Goal: Communication & Community: Answer question/provide support

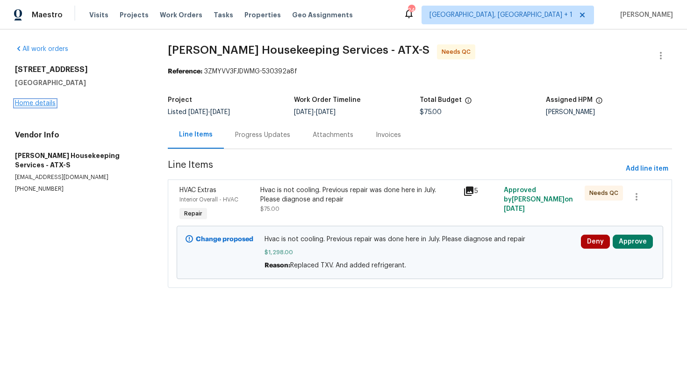
click at [47, 103] on link "Home details" at bounding box center [35, 103] width 41 height 7
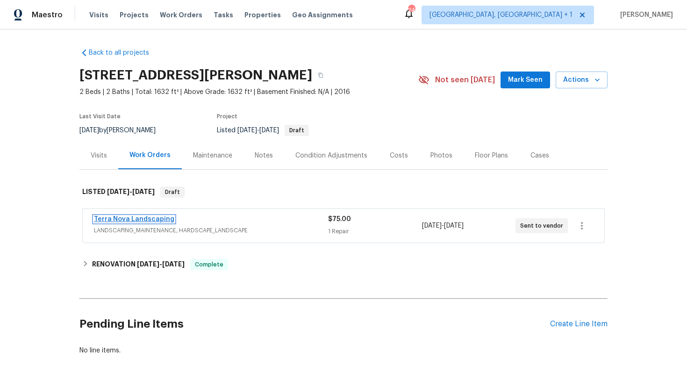
click at [129, 221] on link "Terra Nova Landscaping" at bounding box center [134, 219] width 80 height 7
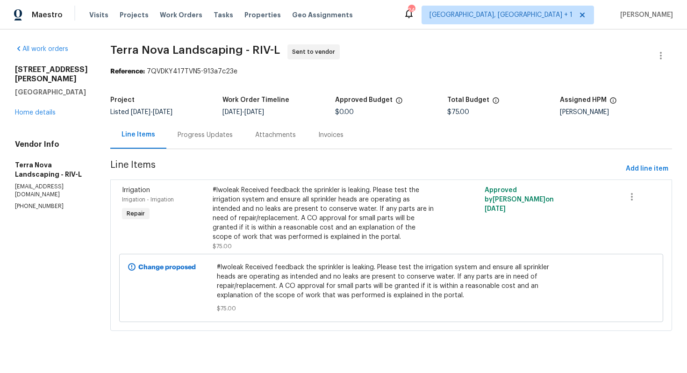
click at [182, 140] on div "Progress Updates" at bounding box center [205, 135] width 78 height 28
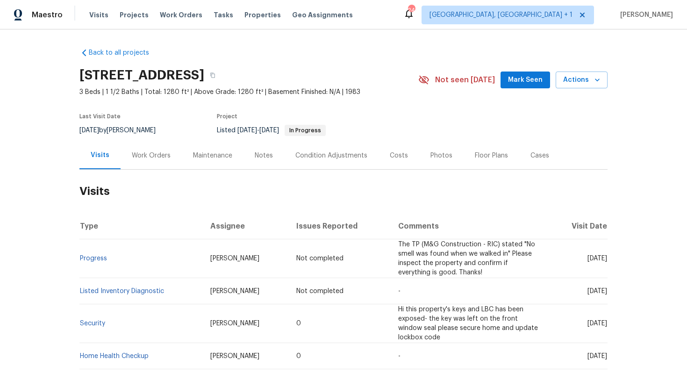
click at [147, 166] on div "Work Orders" at bounding box center [151, 156] width 61 height 28
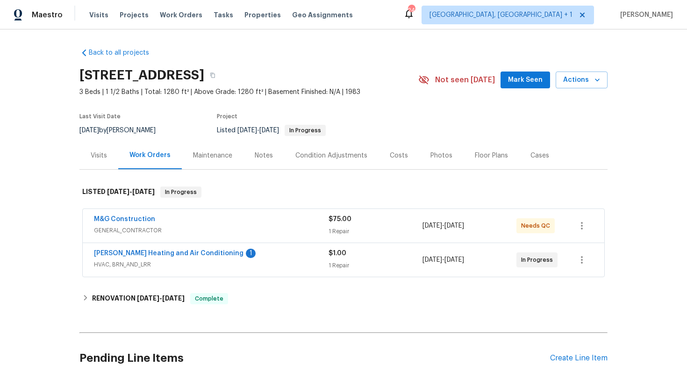
click at [178, 220] on div "M&G Construction" at bounding box center [211, 220] width 235 height 11
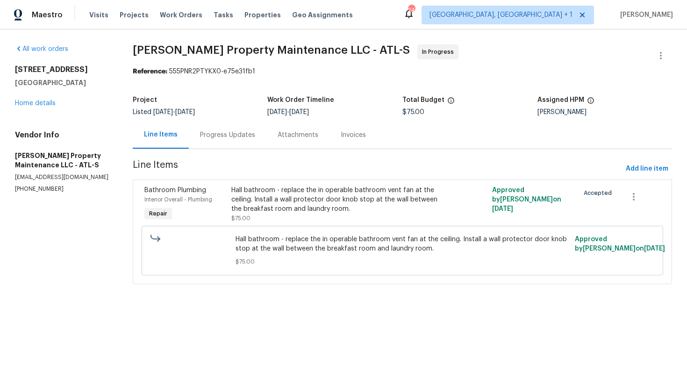
click at [219, 137] on div "Progress Updates" at bounding box center [227, 134] width 55 height 9
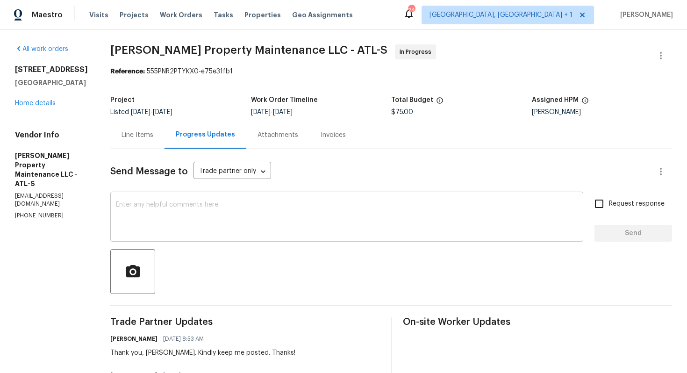
click at [176, 208] on textarea at bounding box center [347, 218] width 462 height 33
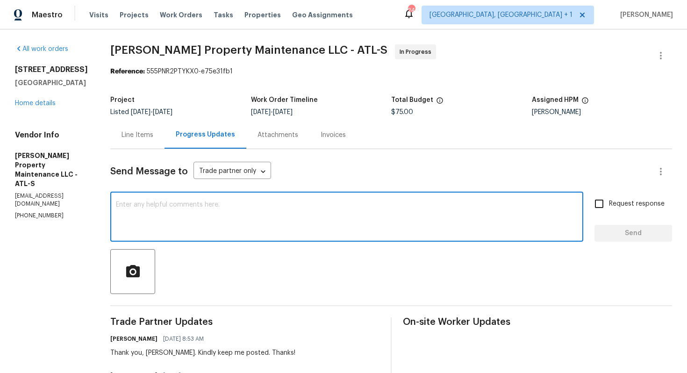
paste textarea "Hi team, could you please provide an update on the status of the work order? Th…"
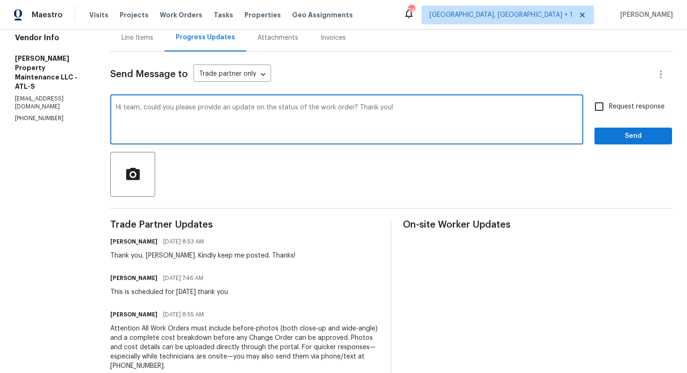
scroll to position [98, 0]
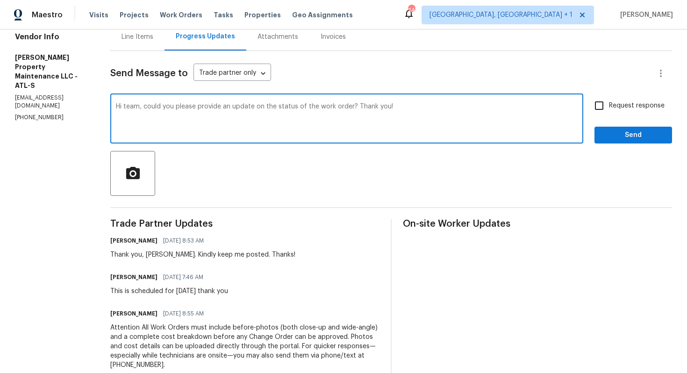
click at [156, 255] on div "Thank you, Daniel. Kindly keep me posted. Thanks!" at bounding box center [202, 254] width 185 height 9
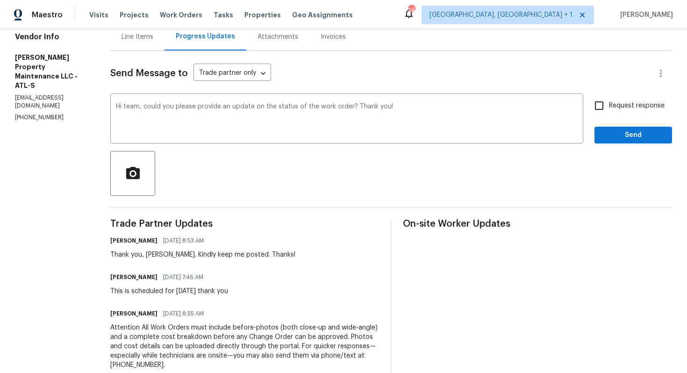
click at [156, 255] on div "Thank you, Daniel. Kindly keep me posted. Thanks!" at bounding box center [202, 254] width 185 height 9
copy div "Daniel"
click at [133, 107] on textarea "Hi team, could you please provide an update on the status of the work order? Th…" at bounding box center [347, 119] width 462 height 33
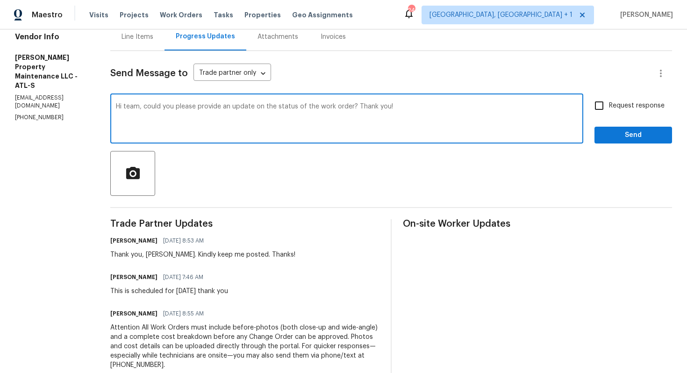
click at [133, 107] on textarea "Hi team, could you please provide an update on the status of the work order? Th…" at bounding box center [347, 119] width 462 height 33
paste textarea "Daniel"
click at [415, 110] on textarea "Hi Daniel, could you please provide an update on the status of the work order? …" at bounding box center [347, 119] width 462 height 33
type textarea "Hi Daniel, could you please provide an update on the status of the work order? …"
click at [596, 104] on input "Request response" at bounding box center [600, 106] width 20 height 20
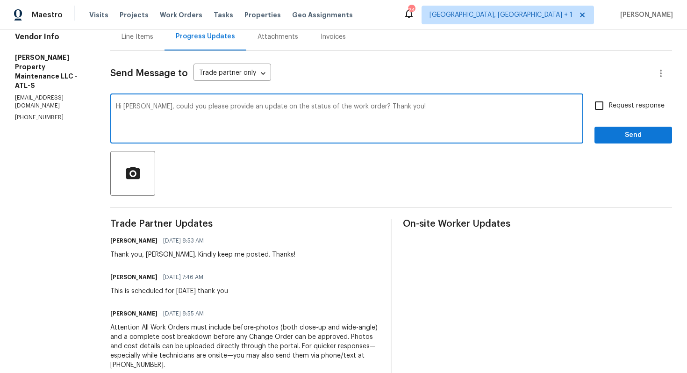
checkbox input "true"
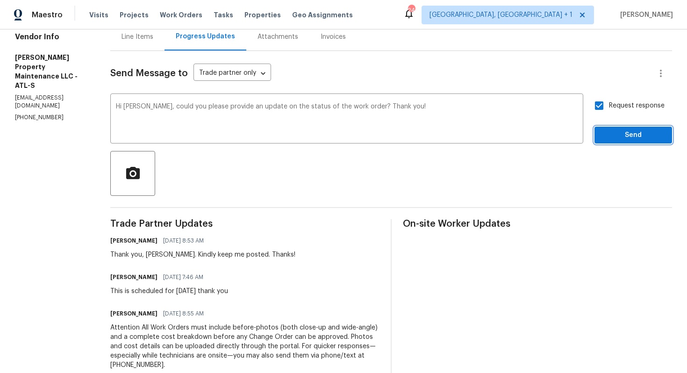
click at [613, 136] on span "Send" at bounding box center [633, 136] width 63 height 12
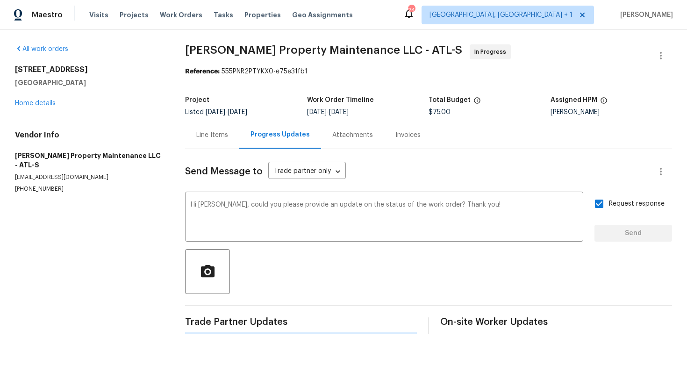
scroll to position [0, 0]
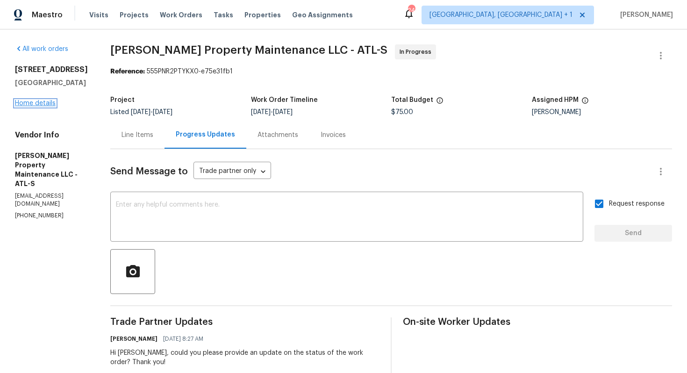
click at [43, 107] on link "Home details" at bounding box center [35, 103] width 41 height 7
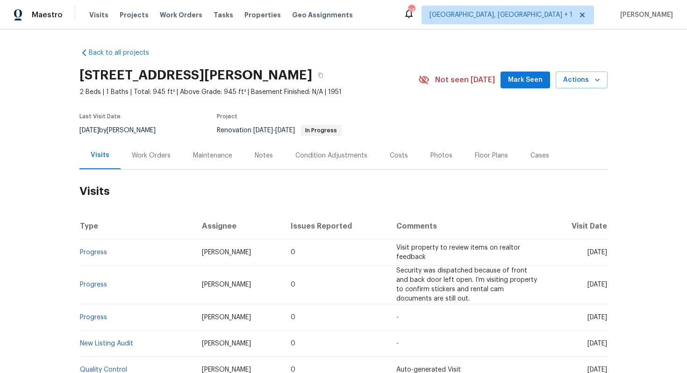
click at [142, 160] on div "Work Orders" at bounding box center [151, 155] width 39 height 9
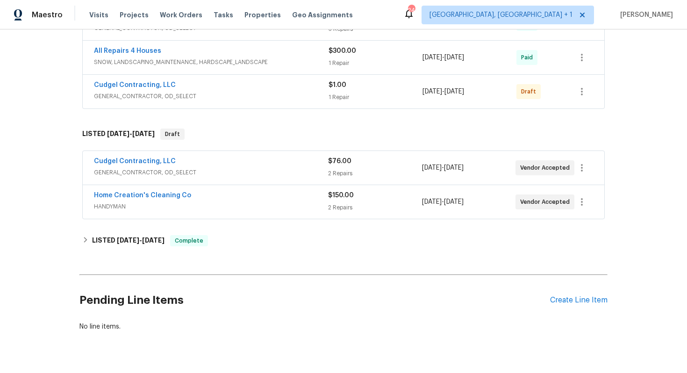
scroll to position [614, 0]
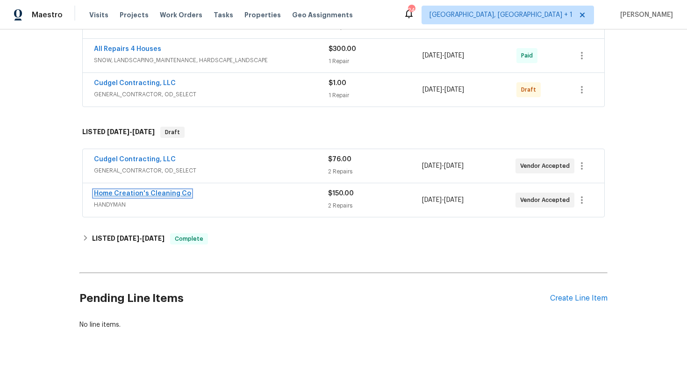
click at [141, 194] on link "Home Creation's Cleaning Co" at bounding box center [142, 193] width 97 height 7
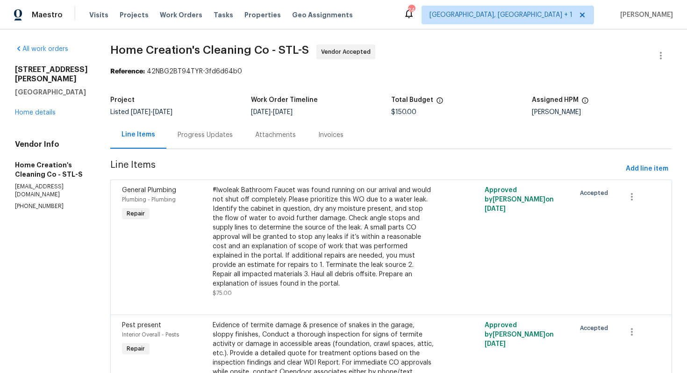
click at [202, 134] on div "Progress Updates" at bounding box center [205, 134] width 55 height 9
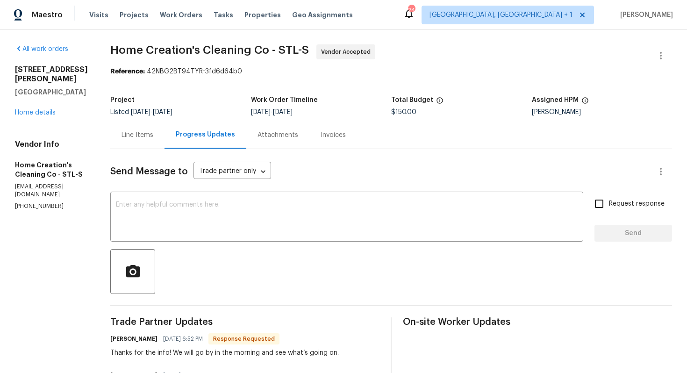
scroll to position [119, 0]
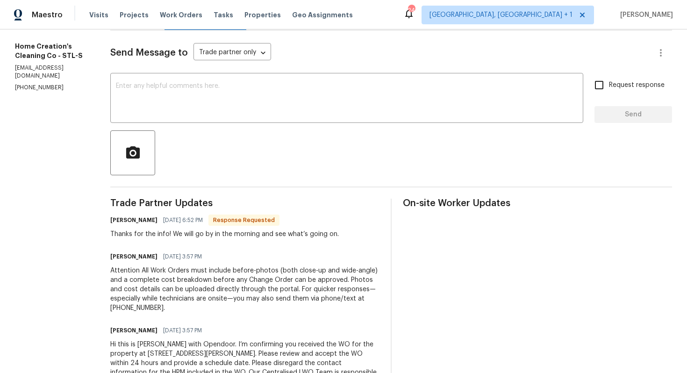
click at [119, 222] on h6 "Elizabeth Radcliff-Quiller" at bounding box center [133, 220] width 47 height 9
copy h6 "Elizabeth"
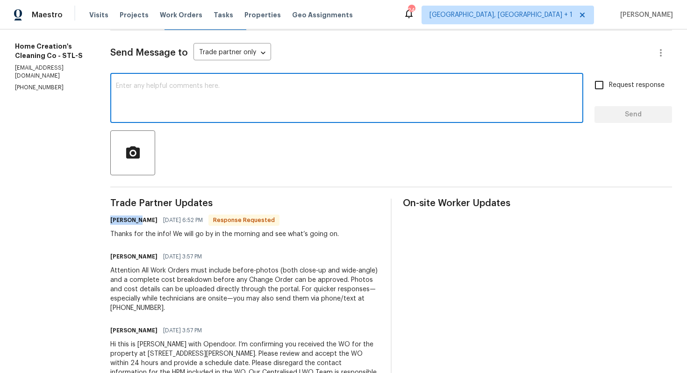
click at [243, 102] on textarea at bounding box center [347, 99] width 462 height 33
paste textarea "Elizabeth"
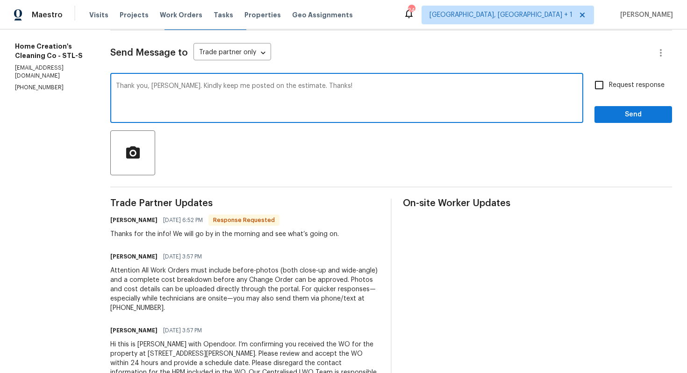
type textarea "Thank you, Elizabeth. Kindly keep me posted on the estimate. Thanks!"
click at [608, 80] on input "Request response" at bounding box center [600, 85] width 20 height 20
checkbox input "true"
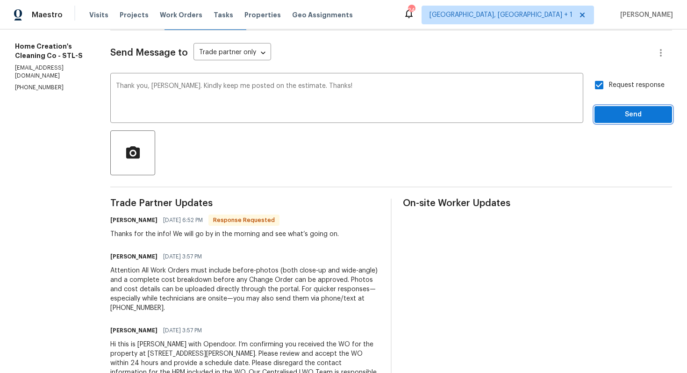
click at [610, 113] on span "Send" at bounding box center [633, 115] width 63 height 12
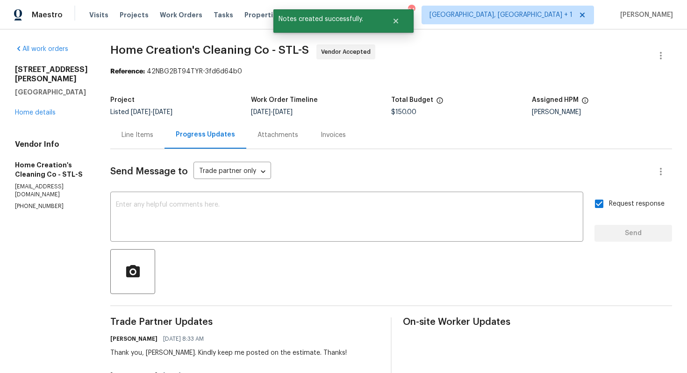
scroll to position [142, 0]
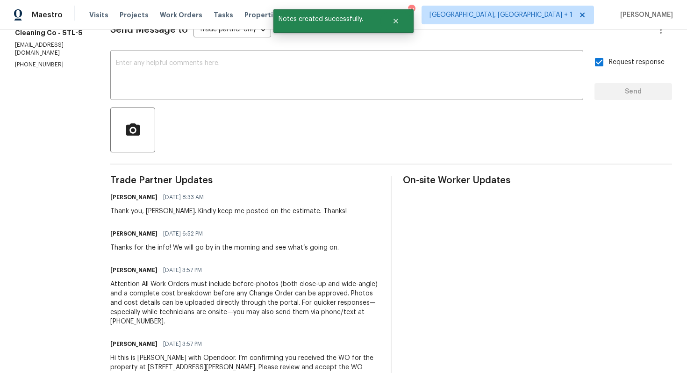
click at [194, 248] on div "Thanks for the info! We will go by in the morning and see what’s going on." at bounding box center [224, 247] width 229 height 9
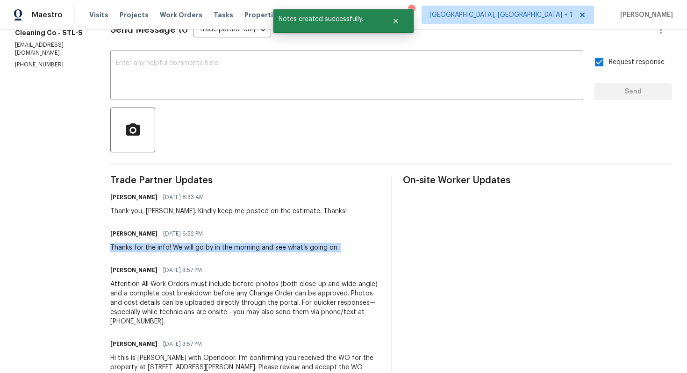
copy div "Thanks for the info! We will go by in the morning and see what’s going on."
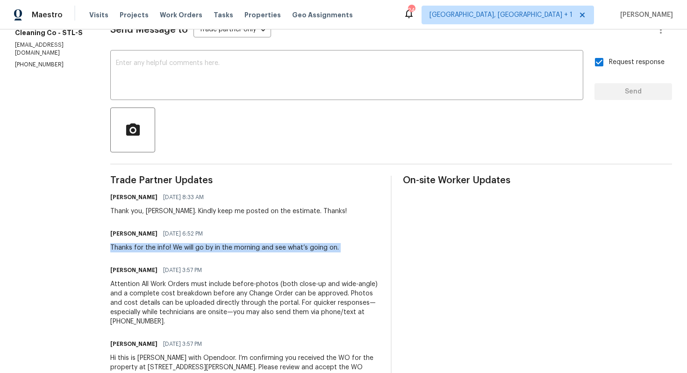
scroll to position [0, 0]
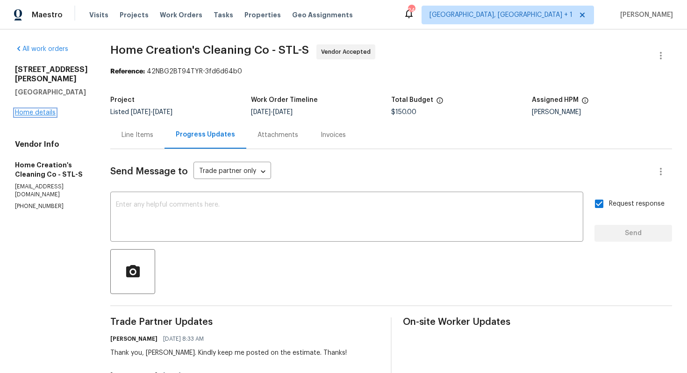
click at [32, 109] on link "Home details" at bounding box center [35, 112] width 41 height 7
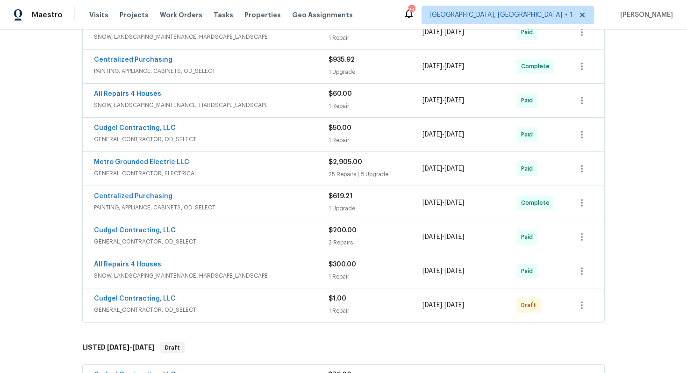
scroll to position [634, 0]
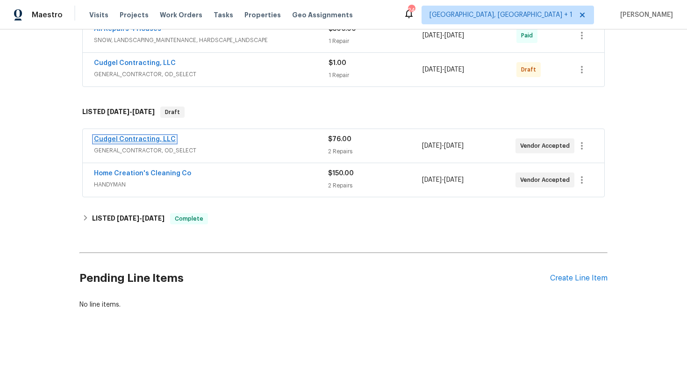
click at [127, 137] on link "Cudgel Contracting, LLC" at bounding box center [135, 139] width 82 height 7
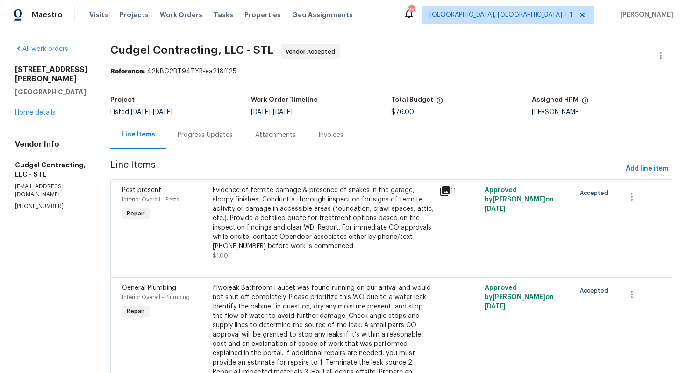
click at [209, 136] on div "Progress Updates" at bounding box center [205, 134] width 55 height 9
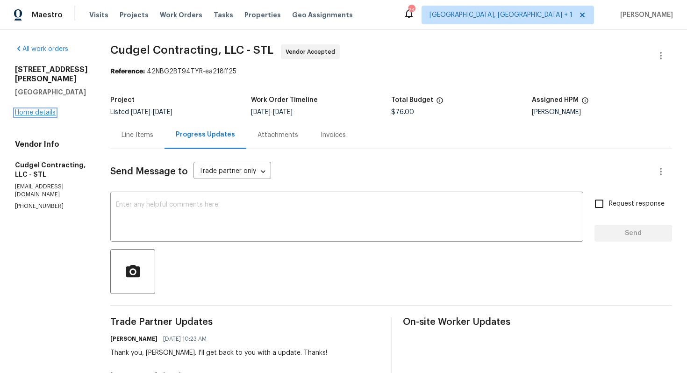
click at [44, 109] on link "Home details" at bounding box center [35, 112] width 41 height 7
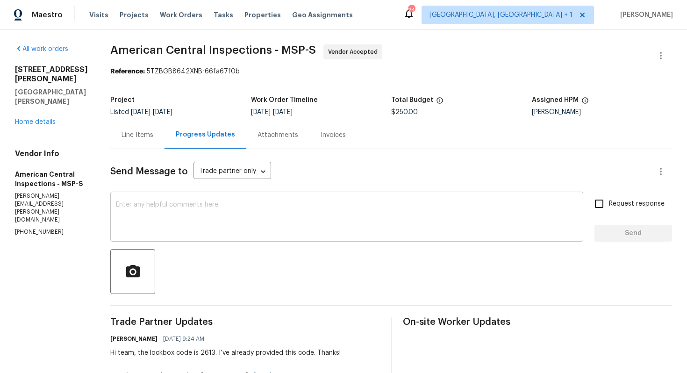
click at [188, 214] on textarea at bounding box center [347, 218] width 462 height 33
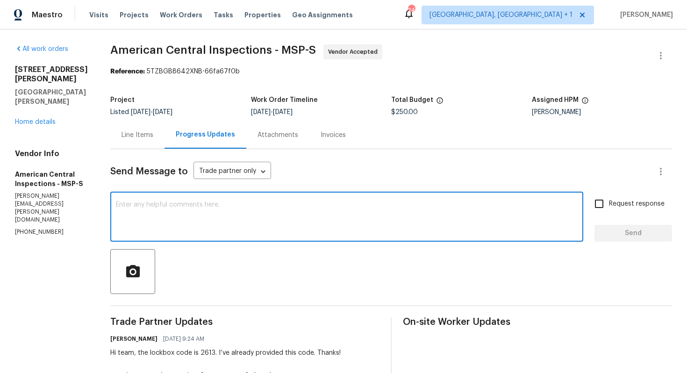
click at [309, 232] on textarea at bounding box center [347, 218] width 462 height 33
paste textarea "Hi team, do we have an update on the progression status of the work order? Plea…"
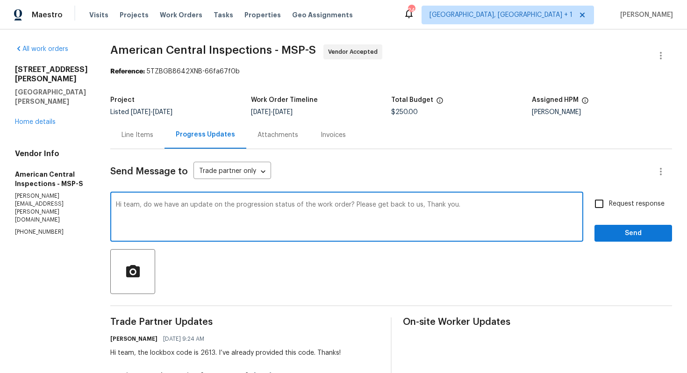
drag, startPoint x: 347, startPoint y: 205, endPoint x: 414, endPoint y: 207, distance: 67.4
click at [414, 207] on textarea "Hi team, do we have an update on the progression status of the work order? Plea…" at bounding box center [347, 218] width 462 height 33
click at [443, 208] on textarea "Hi team, do we have an update on the progression status of the work order? Than…" at bounding box center [347, 218] width 462 height 33
type textarea "Hi team, do we have an update on the progression status of the work order? Than…"
click at [606, 206] on input "Request response" at bounding box center [600, 204] width 20 height 20
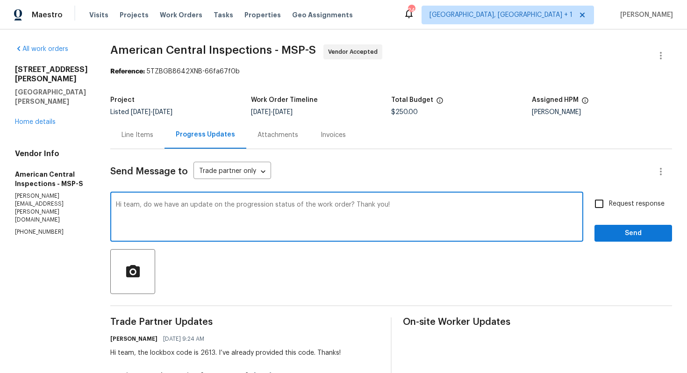
checkbox input "true"
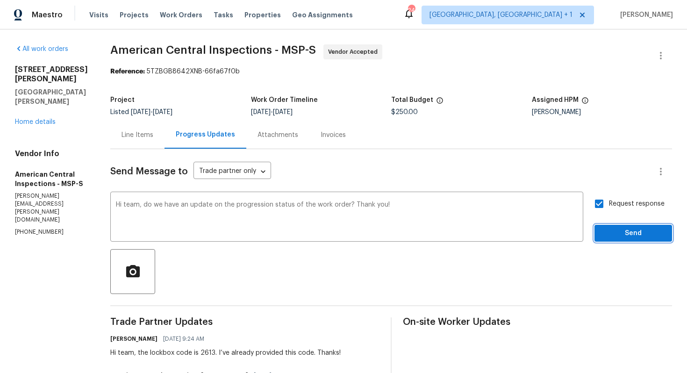
click at [611, 230] on span "Send" at bounding box center [633, 234] width 63 height 12
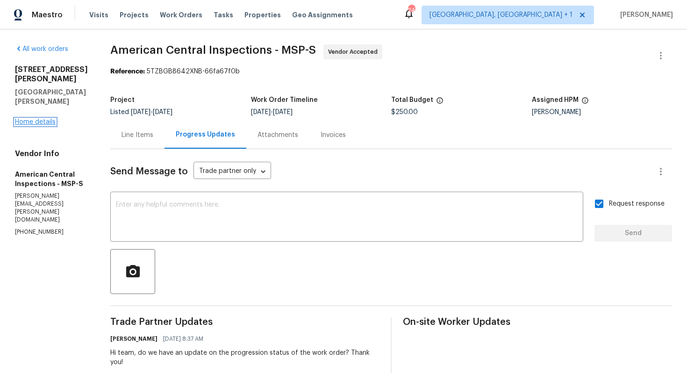
click at [43, 119] on link "Home details" at bounding box center [35, 122] width 41 height 7
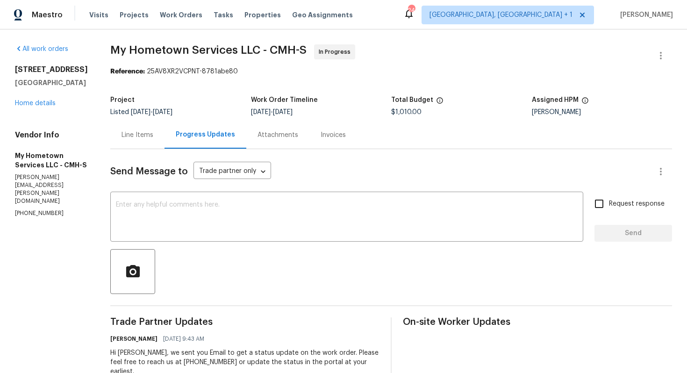
click at [41, 209] on p "[PHONE_NUMBER]" at bounding box center [51, 213] width 73 height 8
copy p "[PHONE_NUMBER]"
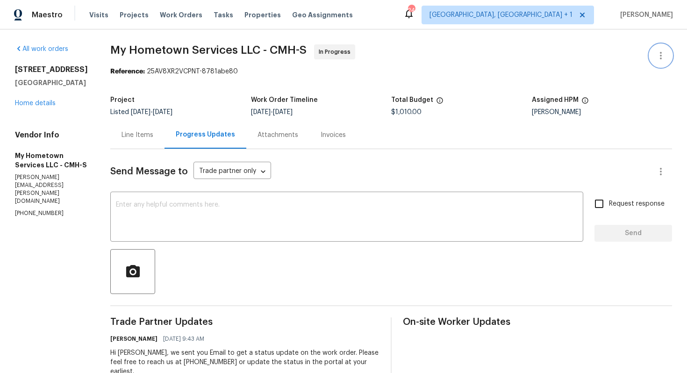
click at [654, 57] on button "button" at bounding box center [661, 55] width 22 height 22
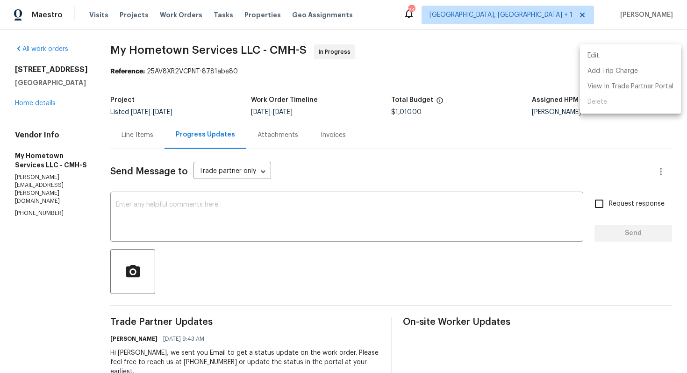
click at [600, 57] on li "Edit" at bounding box center [630, 55] width 101 height 15
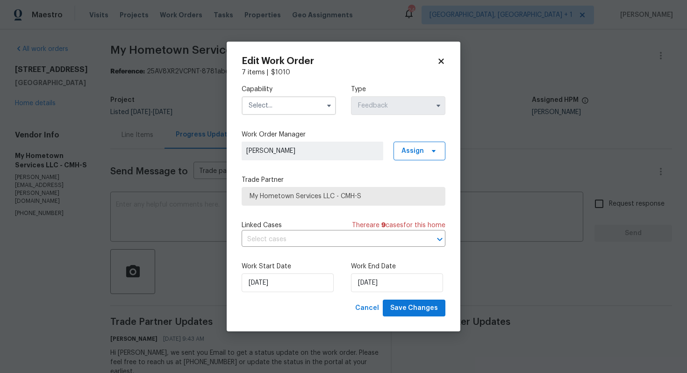
click at [288, 110] on input "text" at bounding box center [289, 105] width 94 height 19
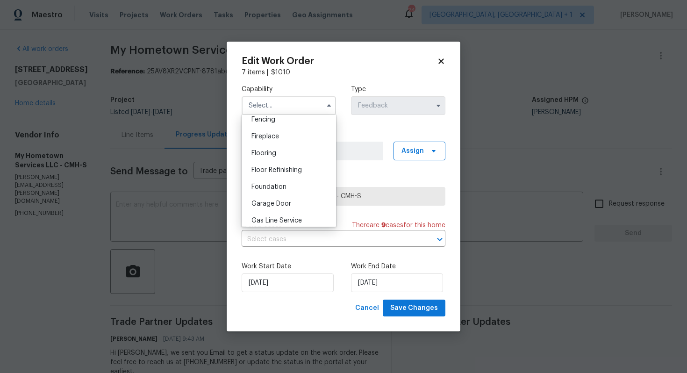
scroll to position [356, 0]
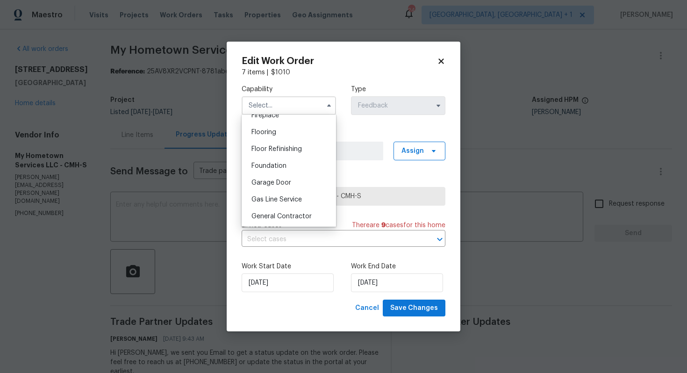
click at [43, 94] on body "Maestro Visits Projects Work Orders Tasks Properties Geo Assignments 24 Albuque…" at bounding box center [343, 186] width 687 height 373
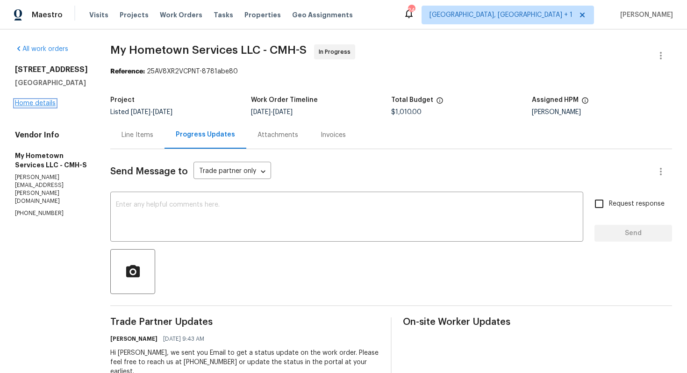
click at [33, 107] on link "Home details" at bounding box center [35, 103] width 41 height 7
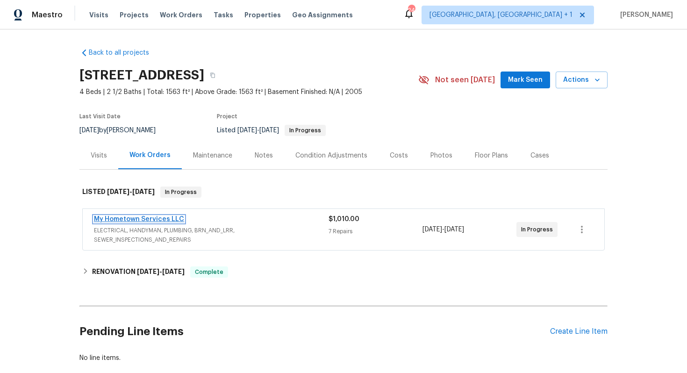
click at [135, 219] on link "My Hometown Services LLC" at bounding box center [139, 219] width 90 height 7
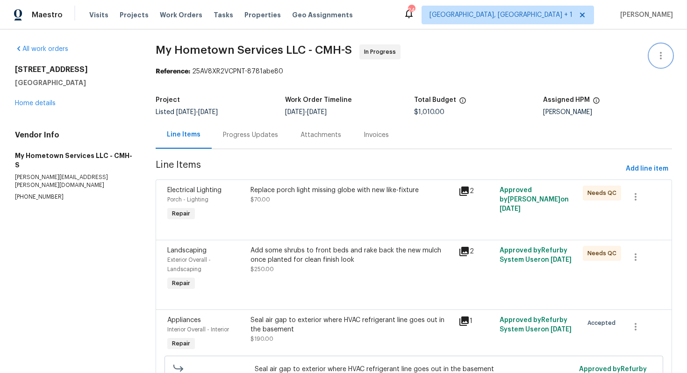
click at [660, 59] on icon "button" at bounding box center [661, 55] width 11 height 11
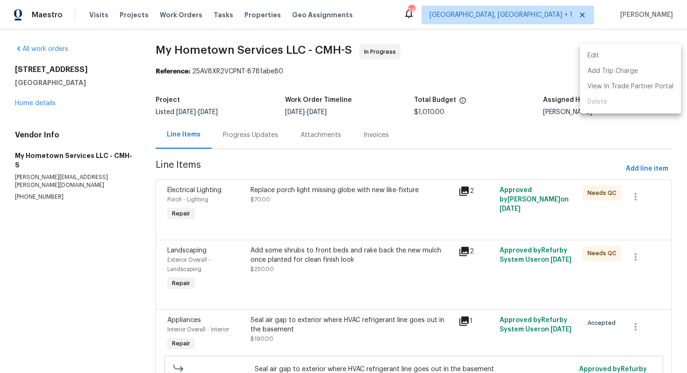
click at [599, 59] on li "Edit" at bounding box center [630, 55] width 101 height 15
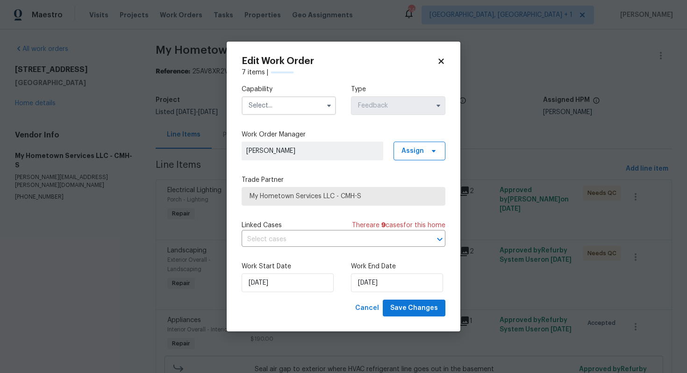
click at [307, 103] on input "text" at bounding box center [289, 105] width 94 height 19
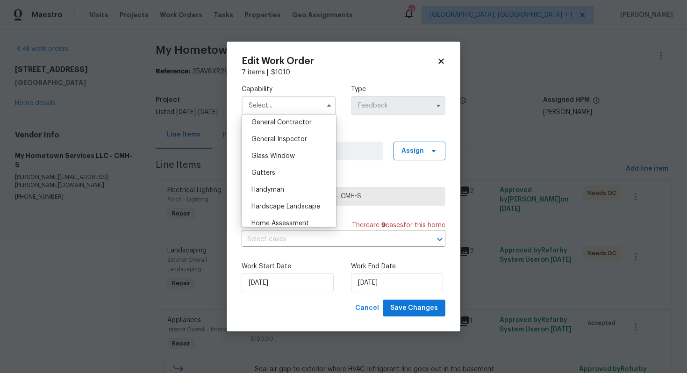
scroll to position [450, 0]
click at [267, 188] on span "Handyman" at bounding box center [268, 189] width 33 height 7
type input "Handyman"
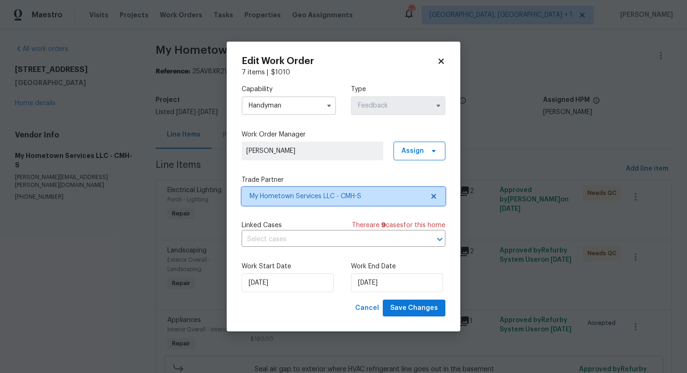
click at [326, 198] on span "My Hometown Services LLC - CMH-S" at bounding box center [337, 196] width 174 height 9
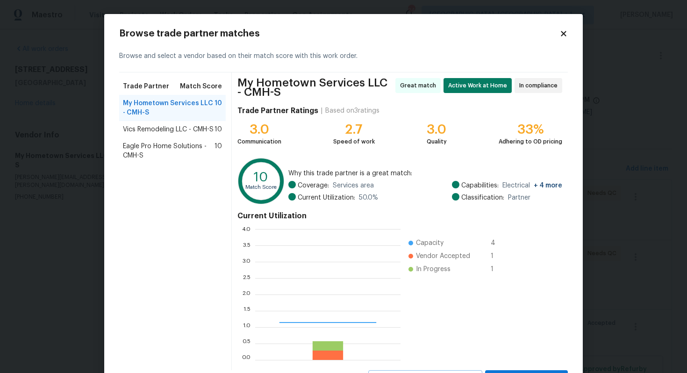
scroll to position [131, 145]
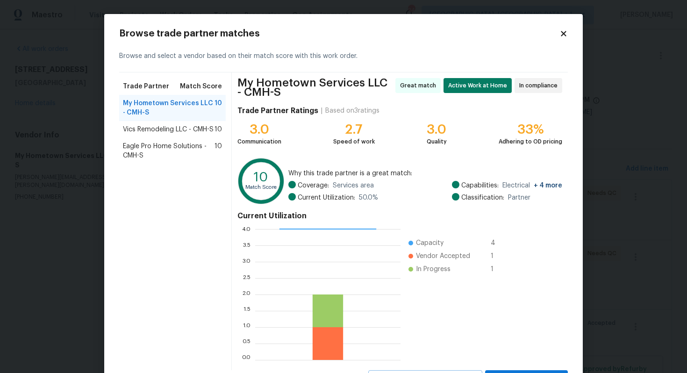
click at [152, 132] on span "Vics Remodeling LLC - CMH-S" at bounding box center [168, 129] width 91 height 9
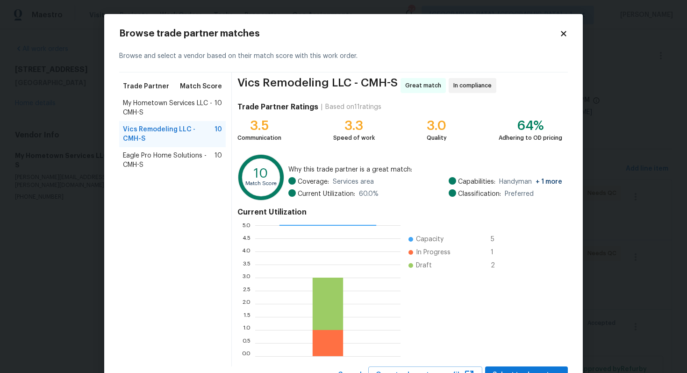
click at [155, 104] on span "My Hometown Services LLC - CMH-S" at bounding box center [169, 108] width 92 height 19
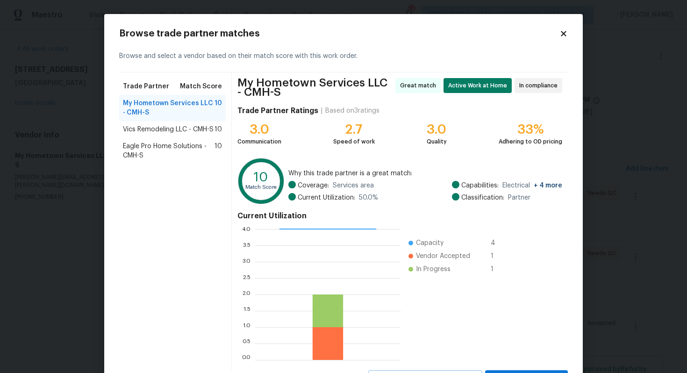
click at [43, 117] on body "Maestro Visits Projects Work Orders Tasks Properties Geo Assignments 24 Albuque…" at bounding box center [343, 186] width 687 height 373
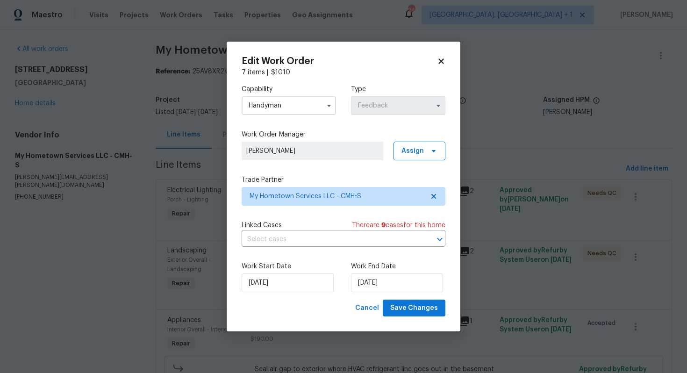
click at [187, 138] on body "Maestro Visits Projects Work Orders Tasks Properties Geo Assignments 24 Albuque…" at bounding box center [343, 186] width 687 height 373
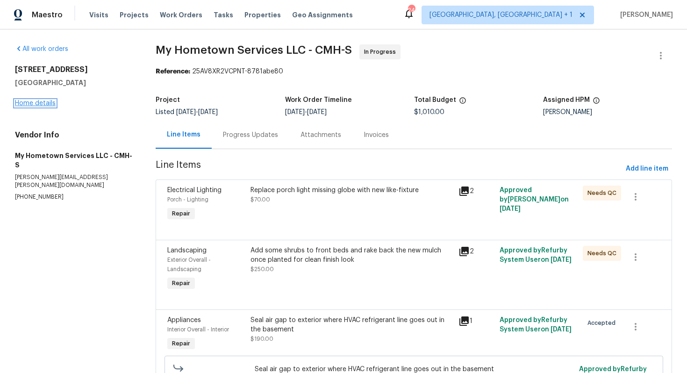
click at [51, 105] on link "Home details" at bounding box center [35, 103] width 41 height 7
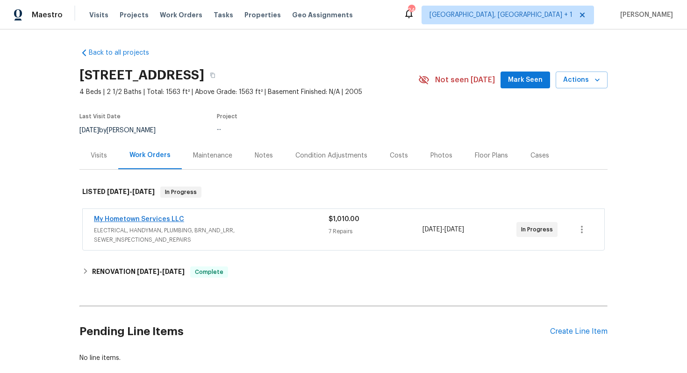
scroll to position [53, 0]
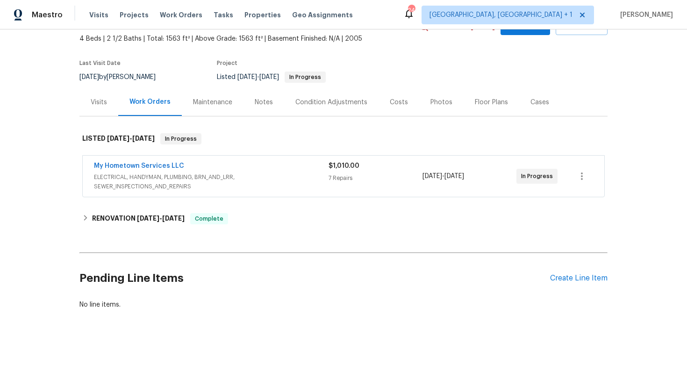
click at [79, 213] on div "Back to all projects 3692 Fountain Cove Ln, Grove City, OH 43123 4 Beds | 2 1/2…" at bounding box center [343, 201] width 687 height 344
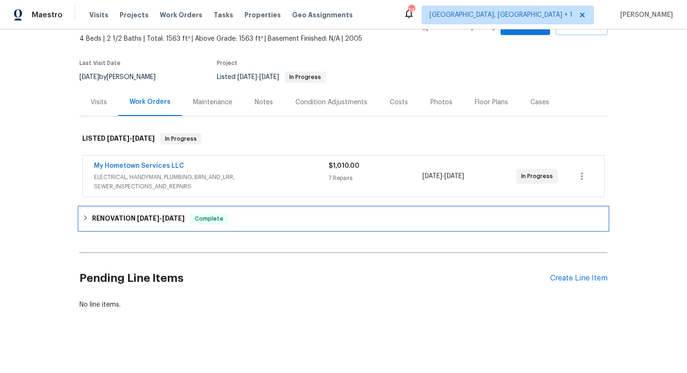
click at [85, 216] on icon at bounding box center [85, 218] width 7 height 7
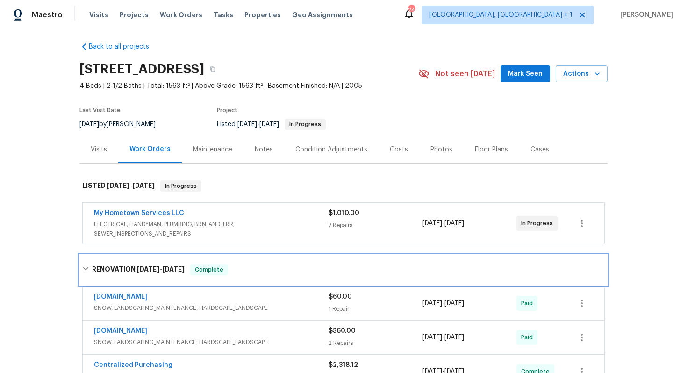
scroll to position [0, 0]
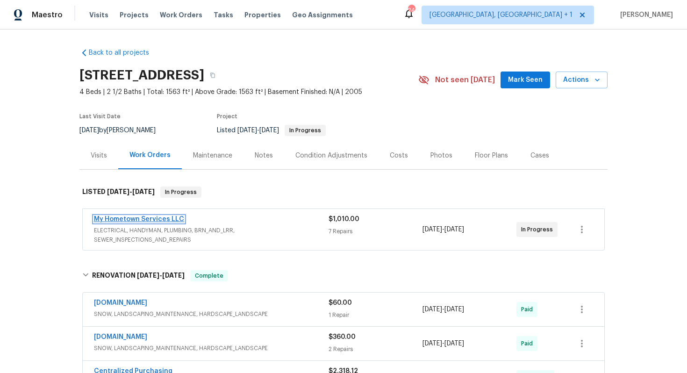
click at [164, 218] on link "My Hometown Services LLC" at bounding box center [139, 219] width 90 height 7
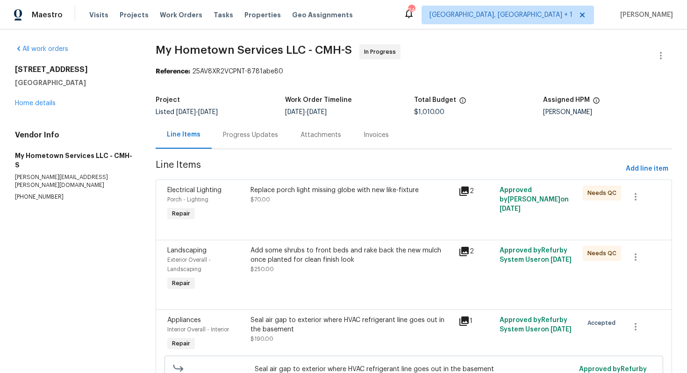
click at [249, 138] on div "Progress Updates" at bounding box center [250, 134] width 55 height 9
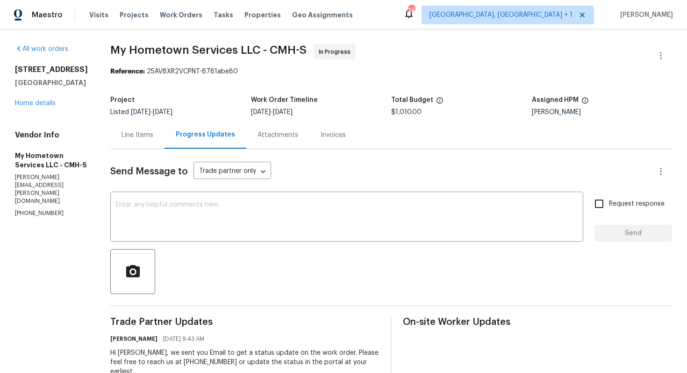
click at [144, 128] on div "Line Items" at bounding box center [137, 135] width 54 height 28
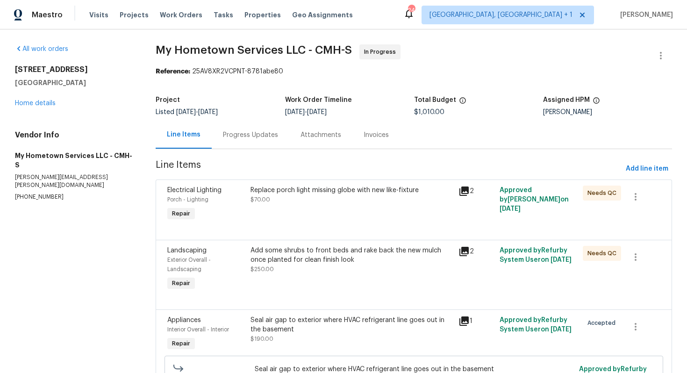
click at [250, 139] on div "Progress Updates" at bounding box center [250, 134] width 55 height 9
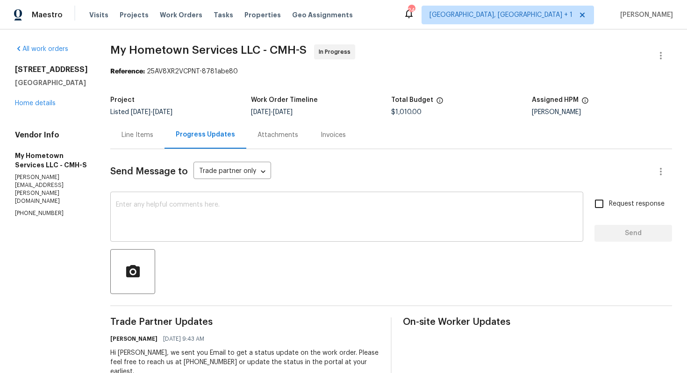
scroll to position [22, 0]
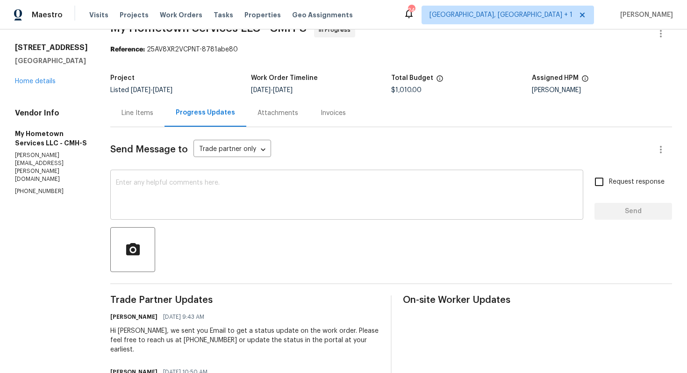
click at [235, 206] on textarea at bounding box center [347, 196] width 462 height 33
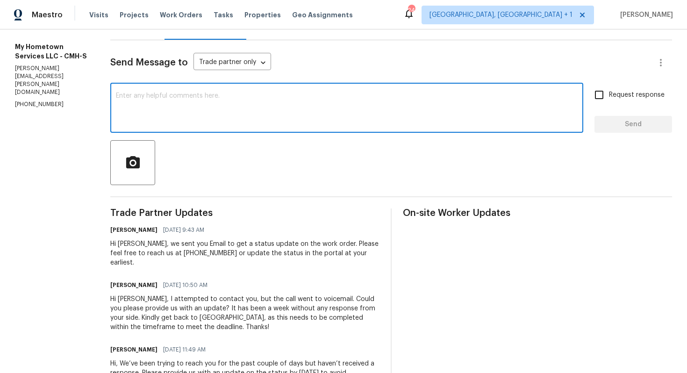
scroll to position [0, 0]
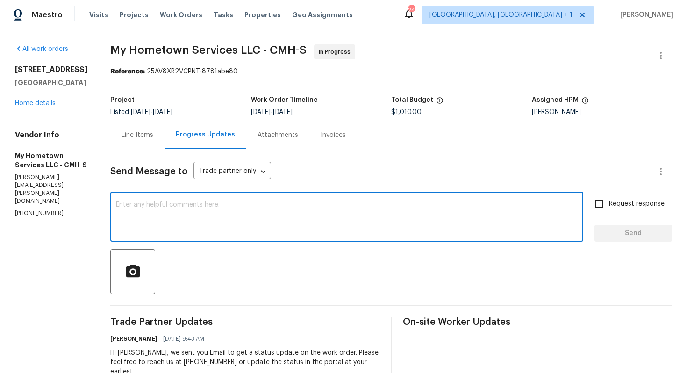
click at [205, 211] on textarea at bounding box center [347, 218] width 462 height 33
click at [219, 209] on textarea at bounding box center [347, 218] width 462 height 33
click at [266, 208] on textarea at bounding box center [347, 218] width 462 height 33
paste textarea "As per our phone conversation, you confirmed that the work has been completed a…"
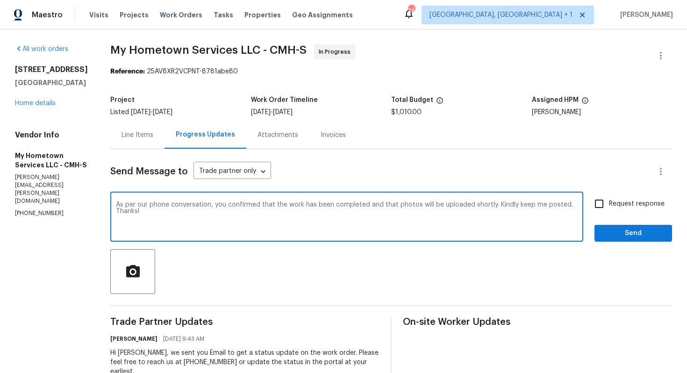
type textarea "As per our phone conversation, you confirmed that the work has been completed a…"
click at [599, 207] on input "Request response" at bounding box center [600, 204] width 20 height 20
checkbox input "true"
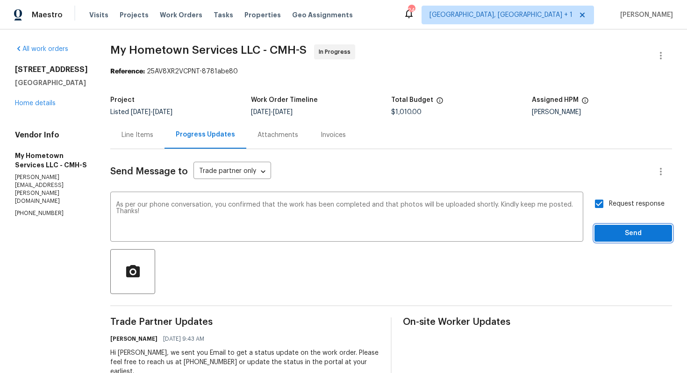
click at [610, 235] on span "Send" at bounding box center [633, 234] width 63 height 12
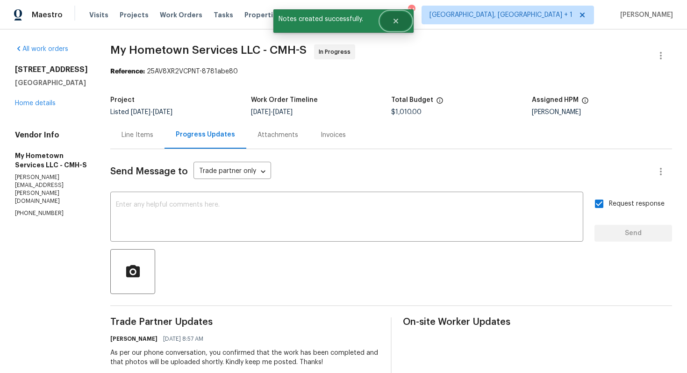
click at [396, 26] on button "Close" at bounding box center [396, 21] width 31 height 19
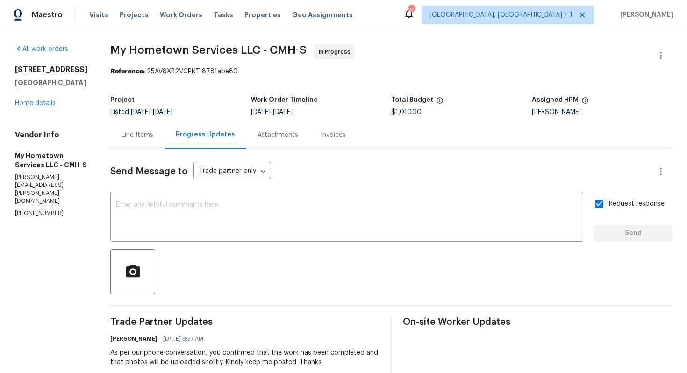
click at [46, 108] on div "3692 Fountain Cove Ln Grove City, OH 43123 Home details" at bounding box center [51, 86] width 73 height 43
click at [35, 107] on link "Home details" at bounding box center [35, 103] width 41 height 7
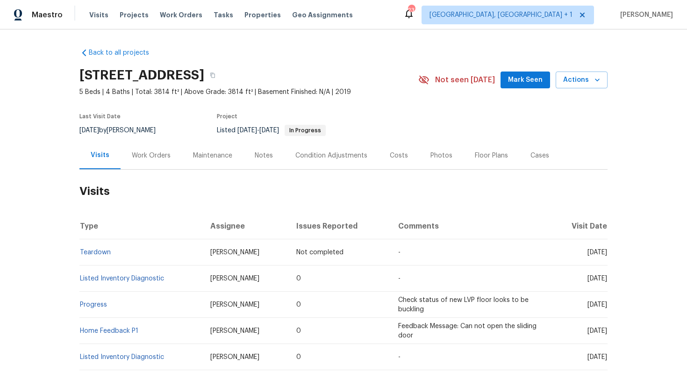
click at [138, 158] on div "Work Orders" at bounding box center [151, 155] width 39 height 9
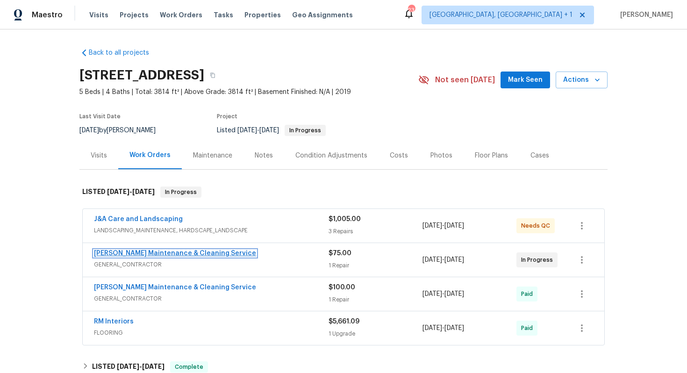
click at [175, 254] on link "[PERSON_NAME] Maintenance & Cleaning Service" at bounding box center [175, 253] width 162 height 7
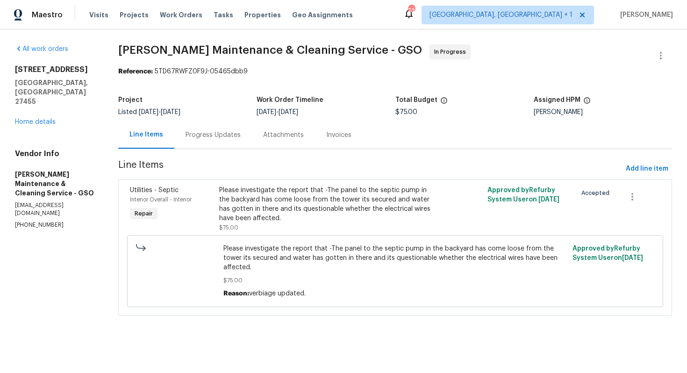
click at [217, 134] on div "Progress Updates" at bounding box center [213, 134] width 55 height 9
